Goal: Task Accomplishment & Management: Manage account settings

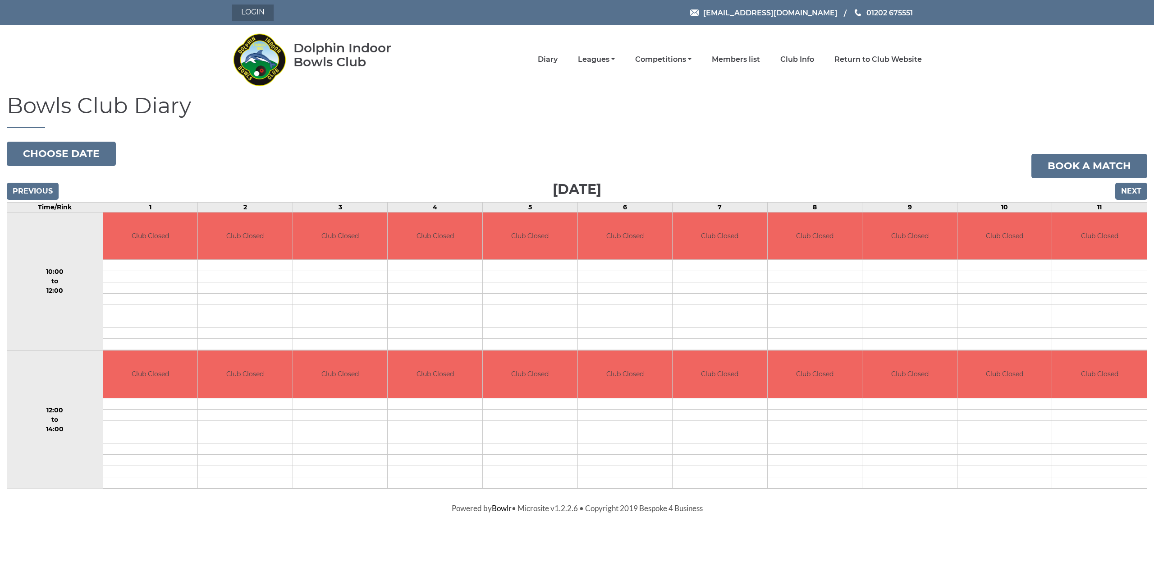
click at [262, 15] on link "Login" at bounding box center [252, 13] width 41 height 16
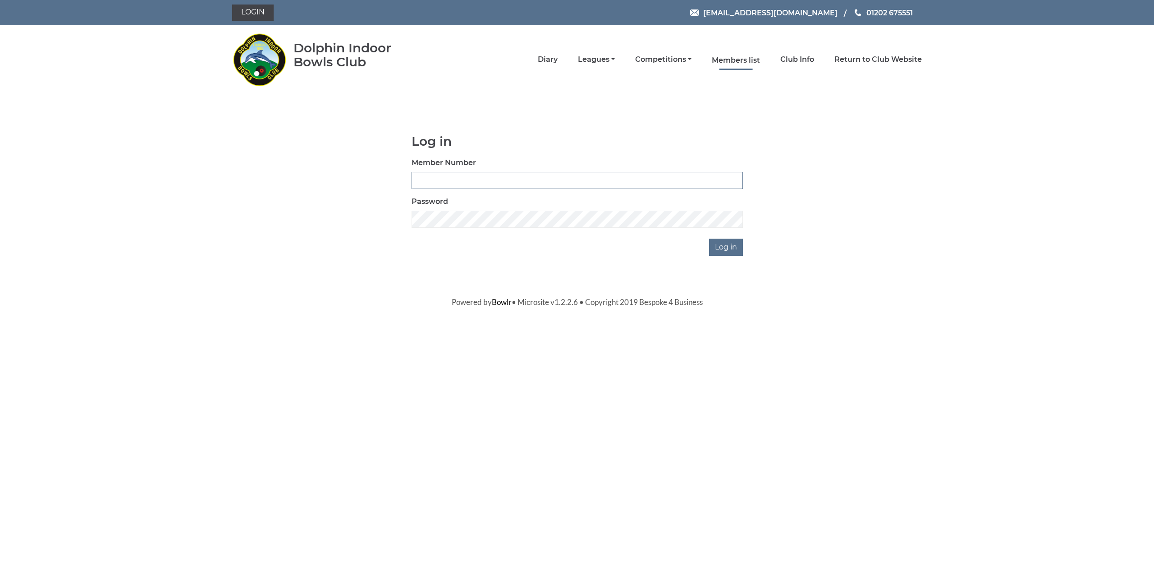
type input "3889"
click at [745, 59] on link "Members list" at bounding box center [736, 60] width 48 height 10
